Goal: Navigation & Orientation: Find specific page/section

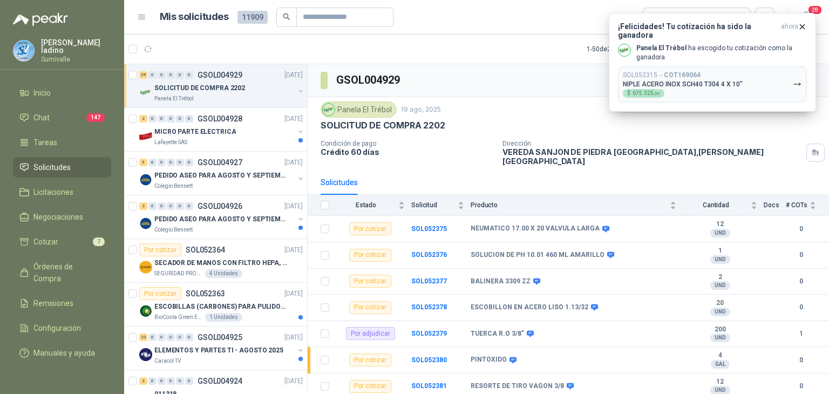
click at [61, 167] on span "Solicitudes" at bounding box center [51, 167] width 37 height 12
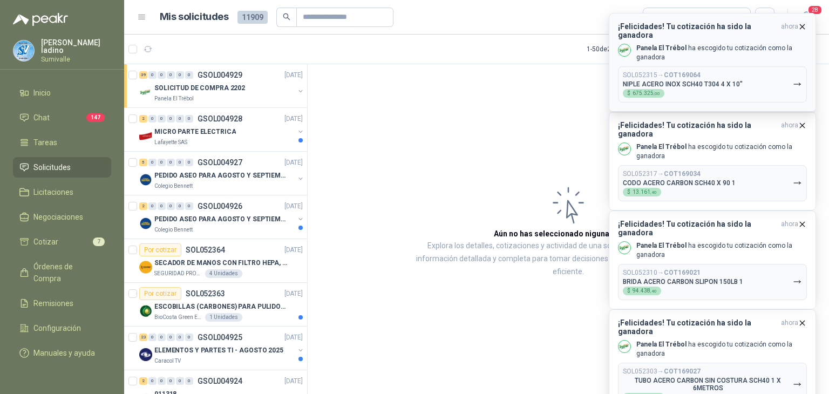
click at [804, 26] on icon "button" at bounding box center [802, 26] width 9 height 9
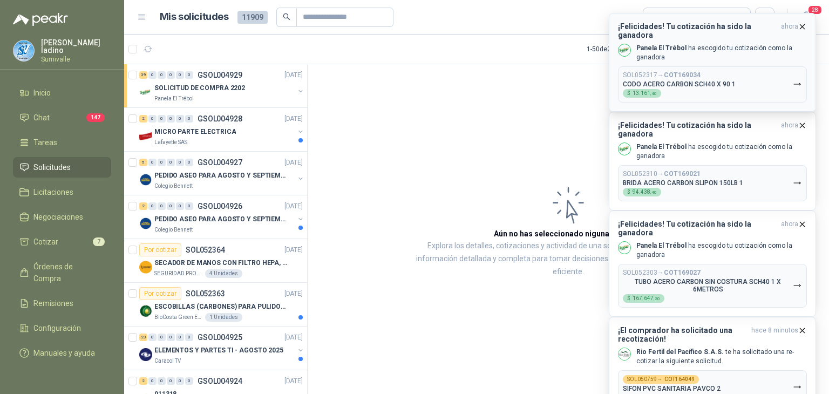
click at [803, 20] on button "¡Felicidades! Tu cotización ha sido la ganadora ahora Panela El Trébol ha escog…" at bounding box center [712, 62] width 207 height 99
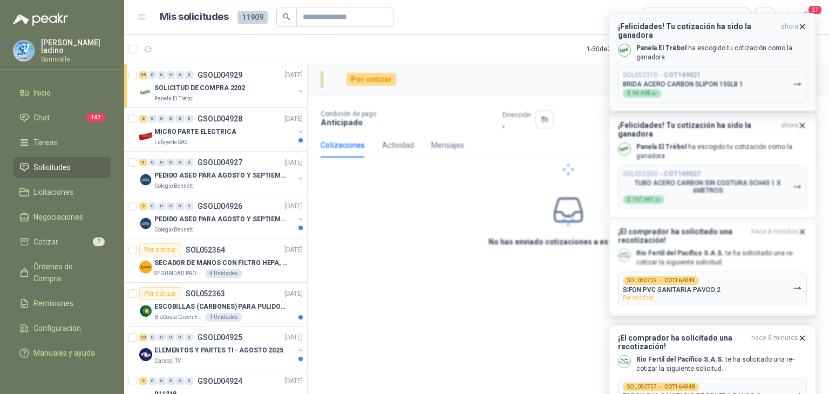
click at [802, 24] on icon "button" at bounding box center [802, 26] width 9 height 9
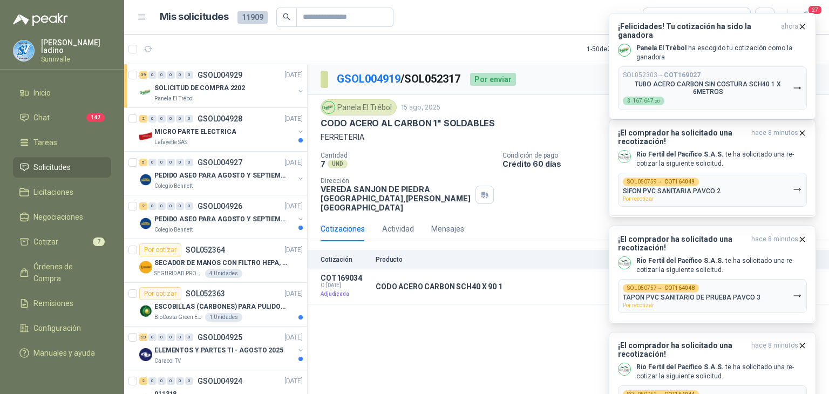
click at [802, 24] on icon "button" at bounding box center [802, 26] width 9 height 9
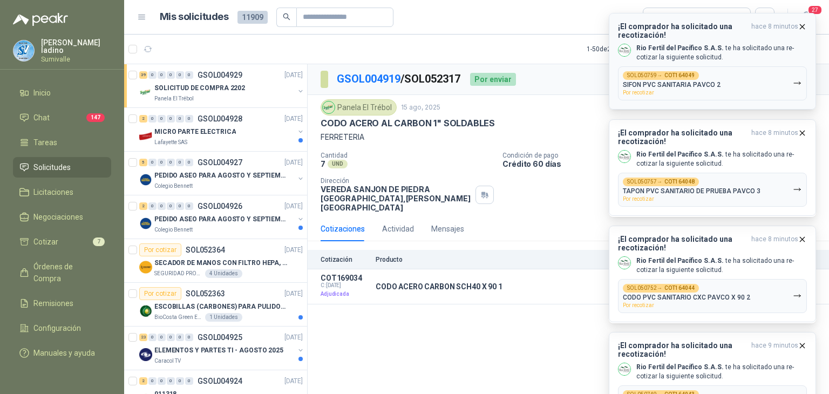
click at [804, 26] on icon "button" at bounding box center [802, 26] width 9 height 9
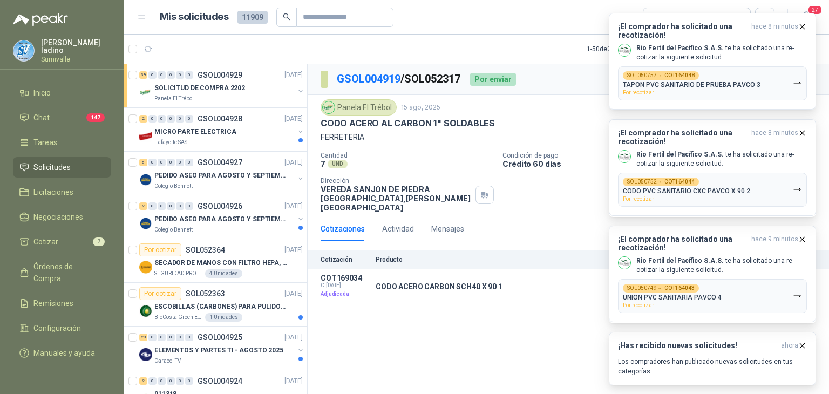
click at [803, 26] on icon "button" at bounding box center [802, 26] width 9 height 9
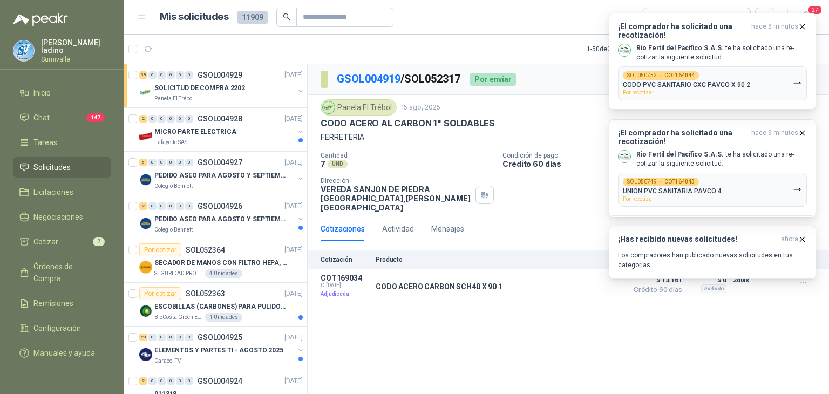
click at [803, 26] on icon "button" at bounding box center [802, 26] width 9 height 9
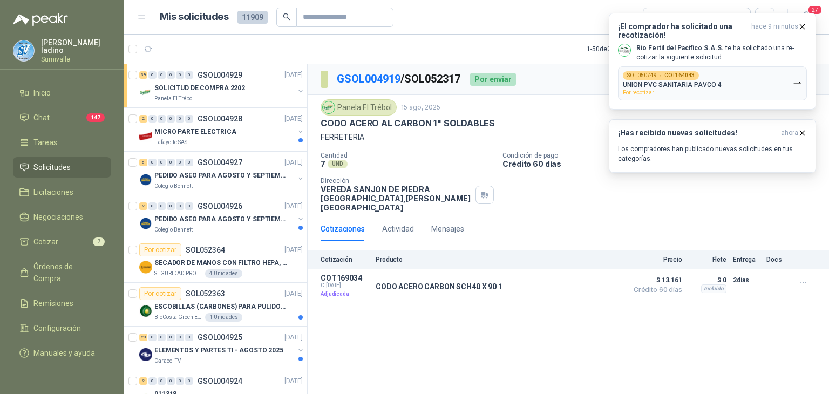
click at [803, 26] on icon "button" at bounding box center [802, 26] width 9 height 9
click at [814, 8] on span "27" at bounding box center [815, 10] width 15 height 10
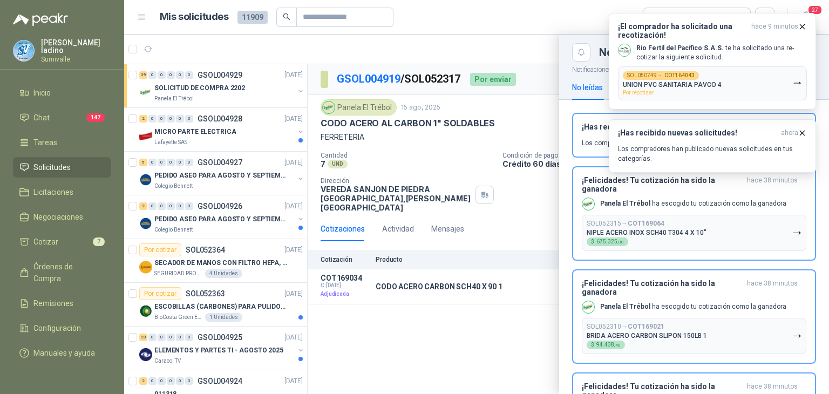
click at [539, 23] on article "Mis solicitudes 11909 99+ Por cotizar" at bounding box center [467, 17] width 615 height 19
click at [575, 46] on button "Close" at bounding box center [581, 52] width 18 height 18
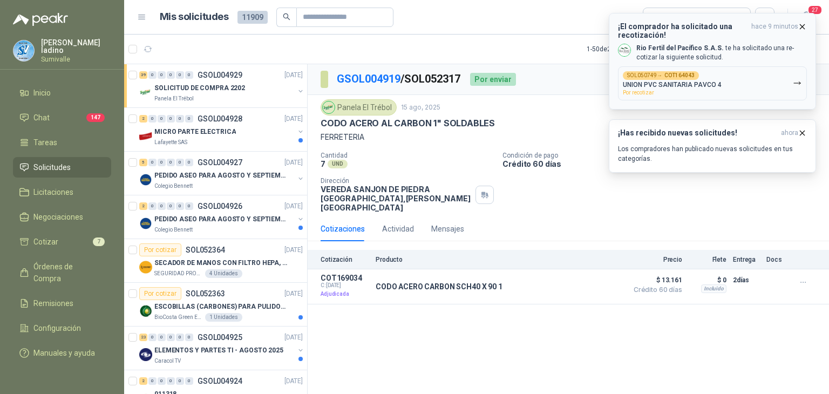
click at [801, 28] on icon "button" at bounding box center [803, 26] width 4 height 4
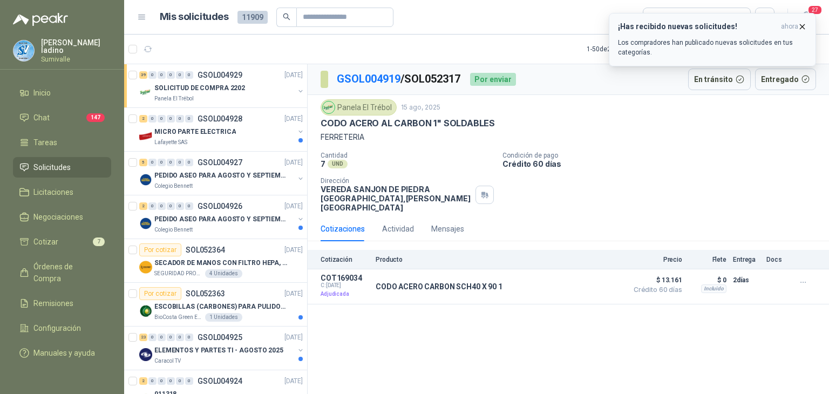
click at [801, 26] on icon "button" at bounding box center [802, 26] width 9 height 9
click at [60, 162] on span "Solicitudes" at bounding box center [51, 167] width 37 height 12
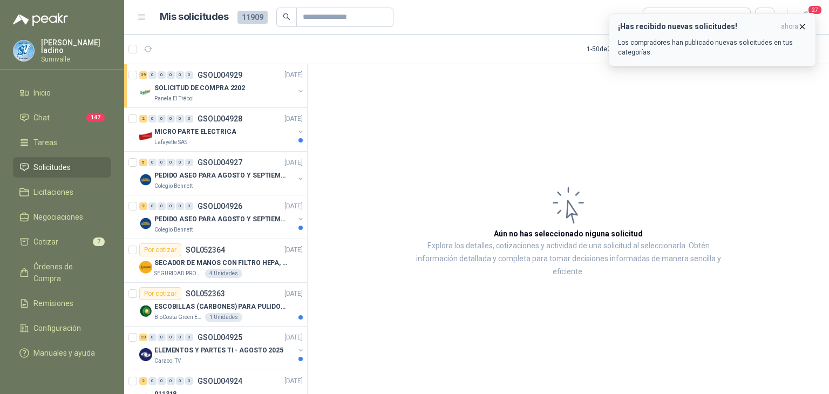
click at [801, 26] on icon "button" at bounding box center [802, 26] width 9 height 9
click at [87, 164] on li "Solicitudes" at bounding box center [61, 167] width 85 height 12
click at [50, 165] on span "Solicitudes" at bounding box center [51, 167] width 37 height 12
click at [48, 121] on span "Chat" at bounding box center [41, 118] width 16 height 12
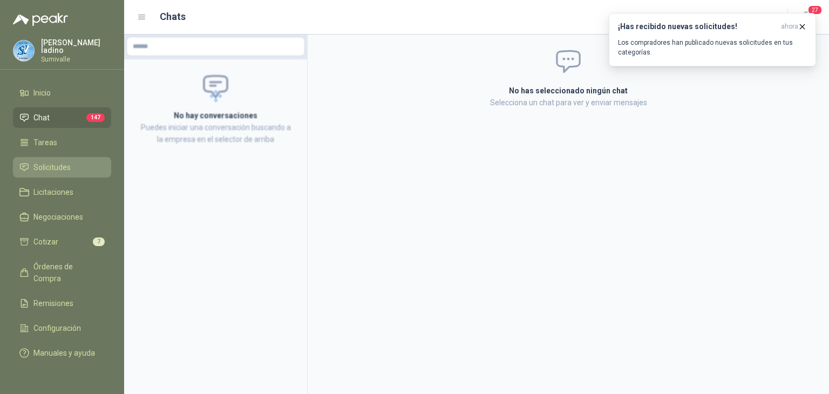
click at [57, 171] on span "Solicitudes" at bounding box center [51, 167] width 37 height 12
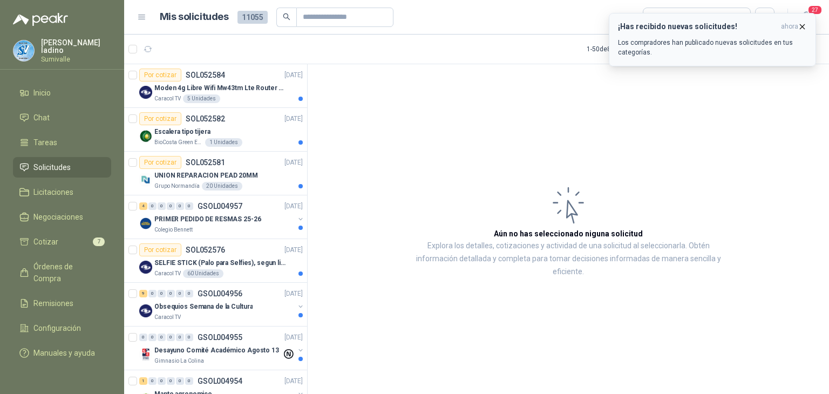
click at [803, 25] on icon "button" at bounding box center [803, 26] width 4 height 4
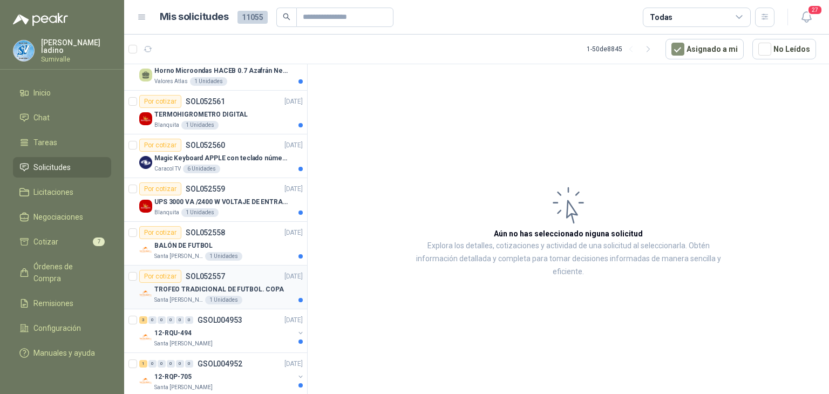
scroll to position [432, 0]
